Goal: Task Accomplishment & Management: Use online tool/utility

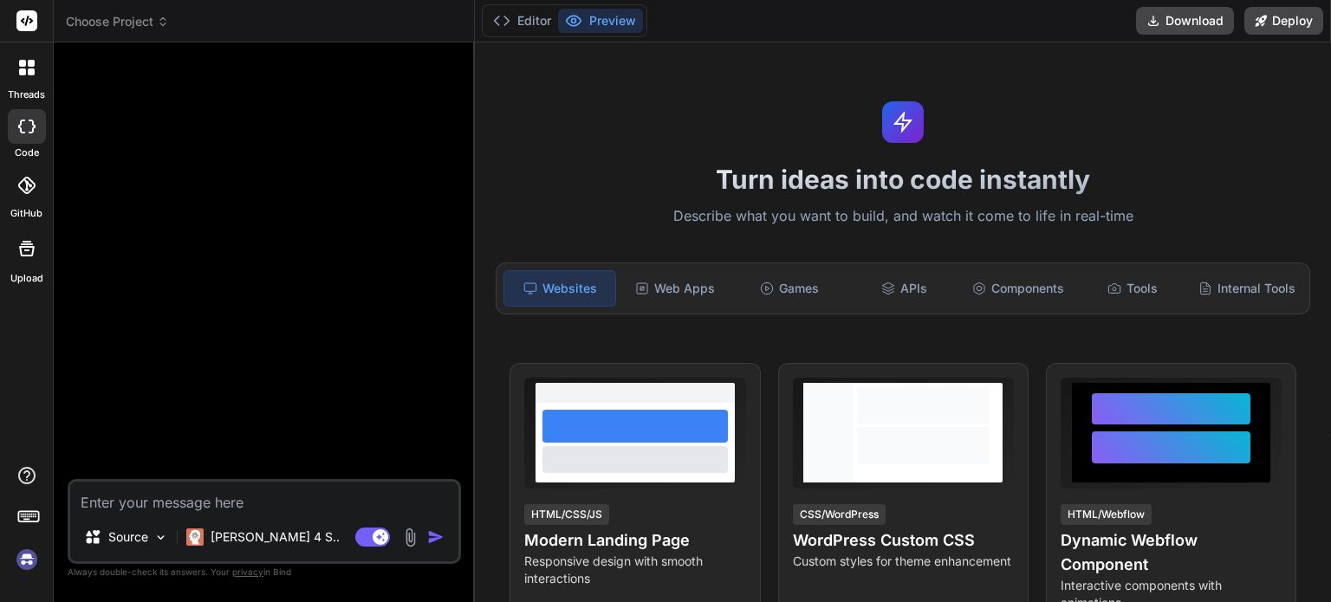
type textarea "x"
click at [25, 19] on rect at bounding box center [26, 20] width 21 height 21
click at [24, 86] on div "threads" at bounding box center [26, 72] width 53 height 60
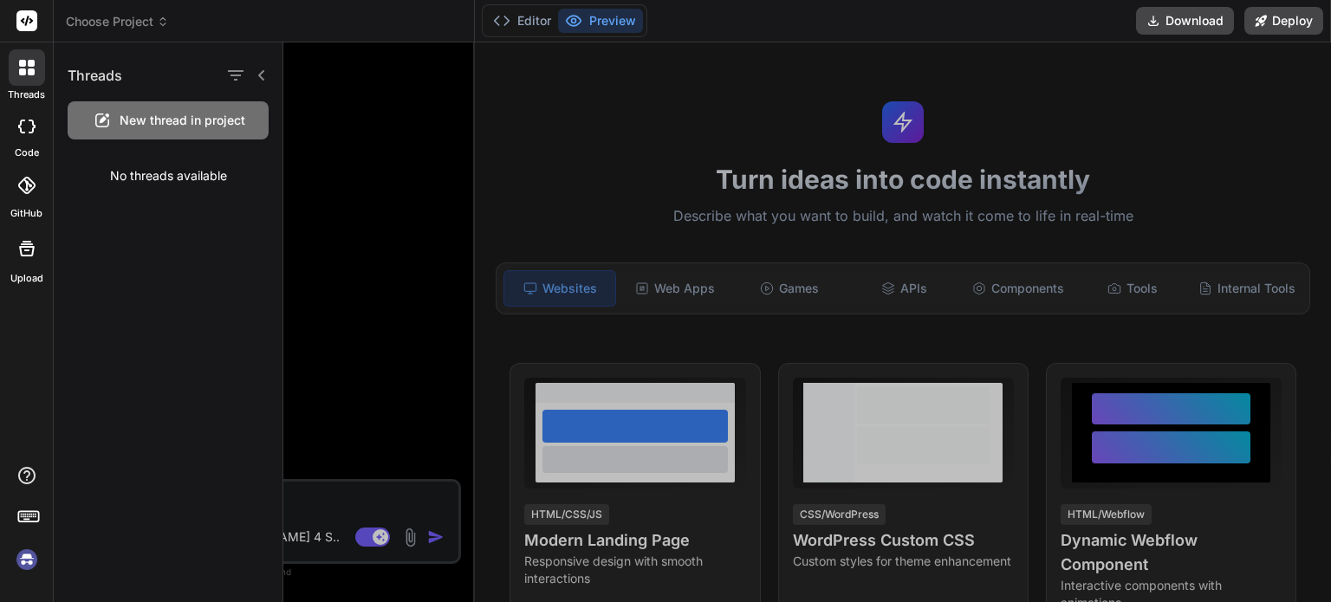
click at [28, 16] on icon at bounding box center [26, 20] width 21 height 21
